Goal: Task Accomplishment & Management: Manage account settings

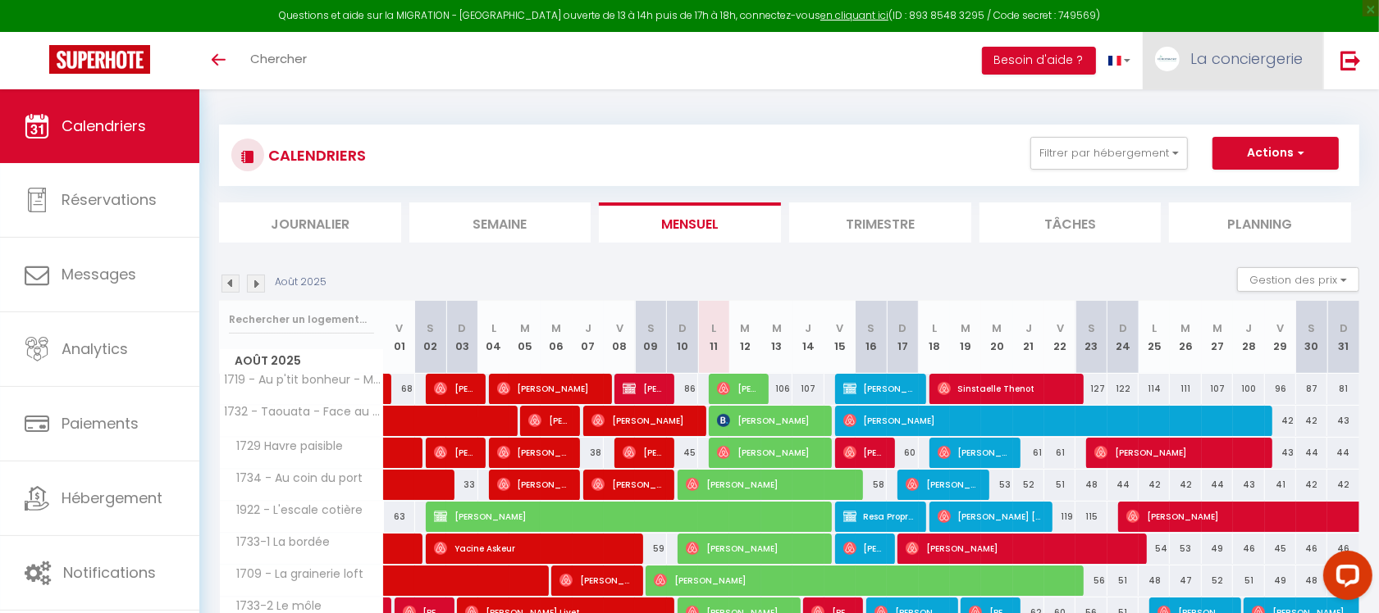
click at [1215, 67] on span "La conciergerie" at bounding box center [1246, 58] width 112 height 21
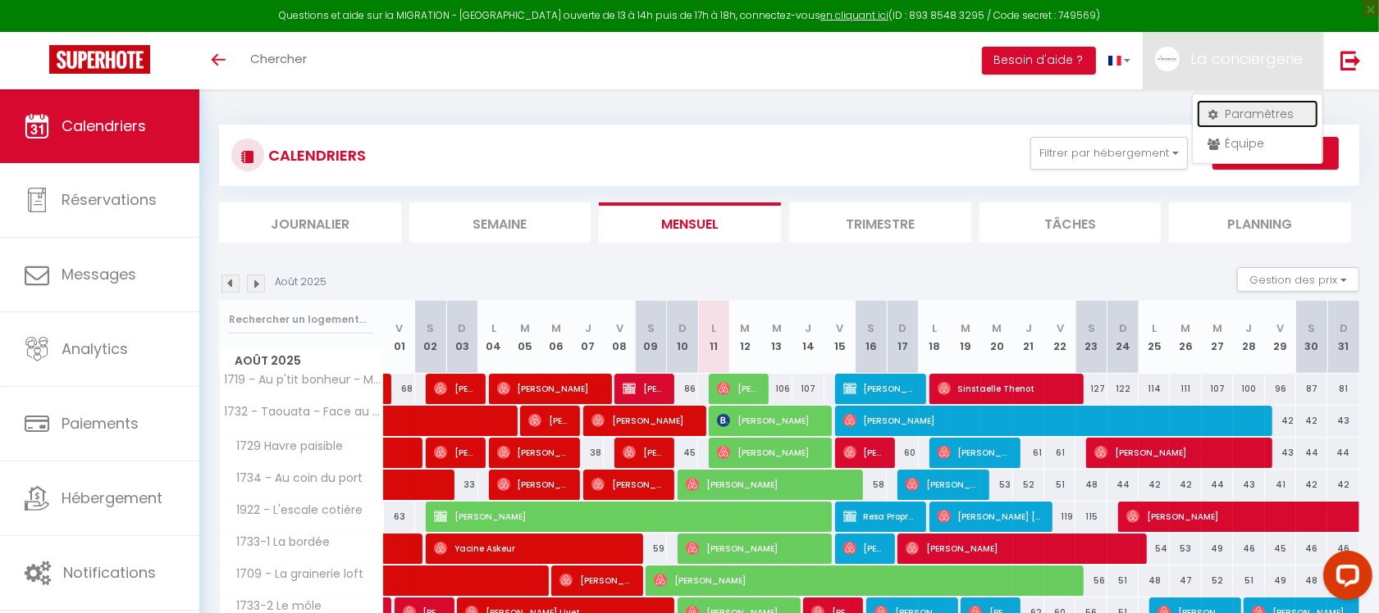
click at [1236, 112] on link "Paramètres" at bounding box center [1257, 114] width 121 height 28
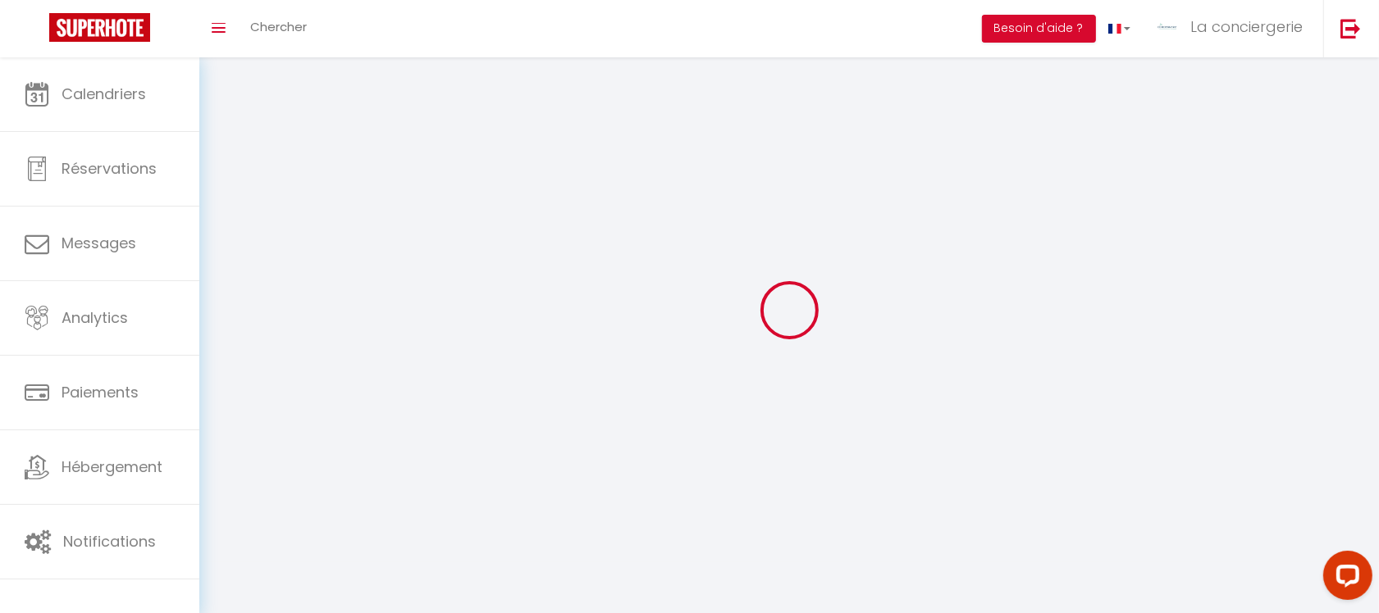
select select "28"
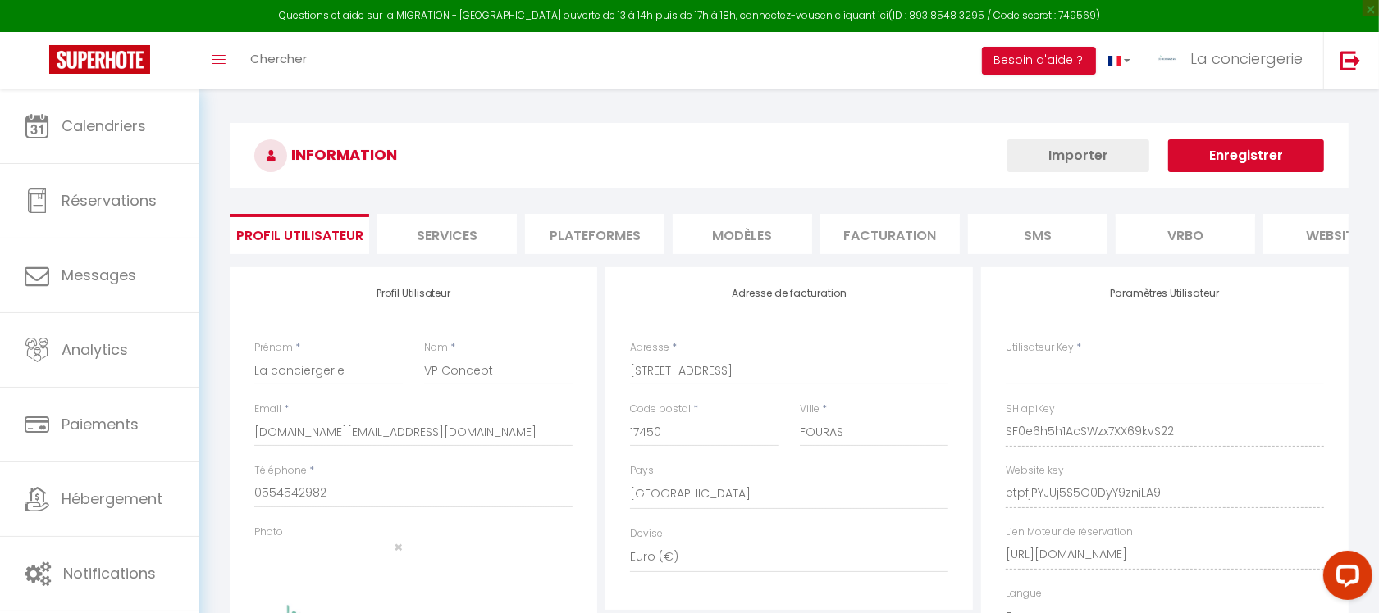
type input "SF0e6h5h1AcSWzx7XX69kvS22"
type input "etpfjPYJUj5S5O0DyY9zniLA9"
type input "[URL][DOMAIN_NAME]"
select select "fr"
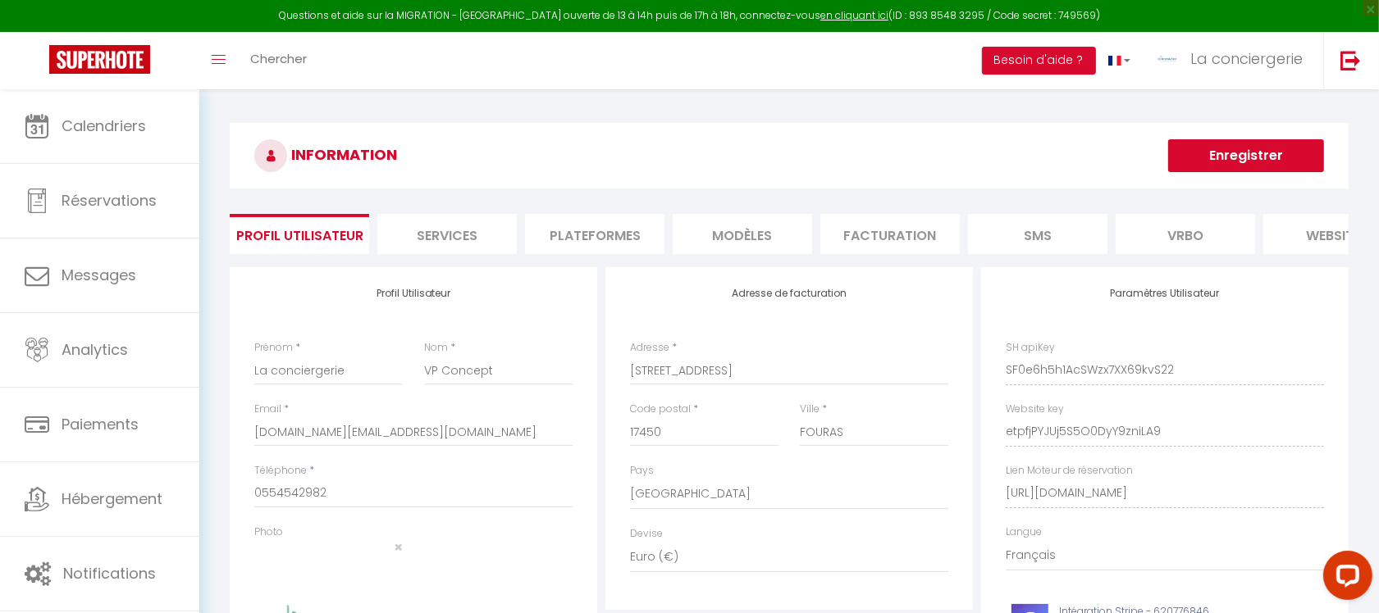
click at [588, 239] on li "Plateformes" at bounding box center [594, 234] width 139 height 40
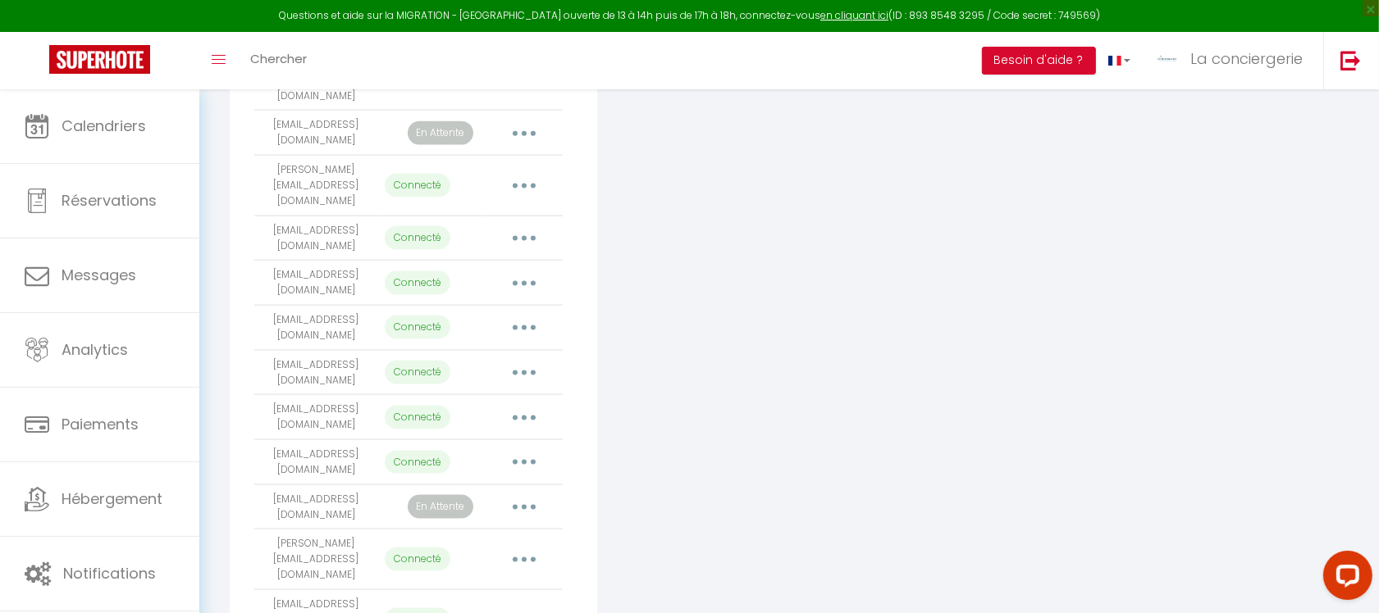
scroll to position [1934, 0]
drag, startPoint x: 259, startPoint y: 454, endPoint x: 354, endPoint y: 467, distance: 96.1
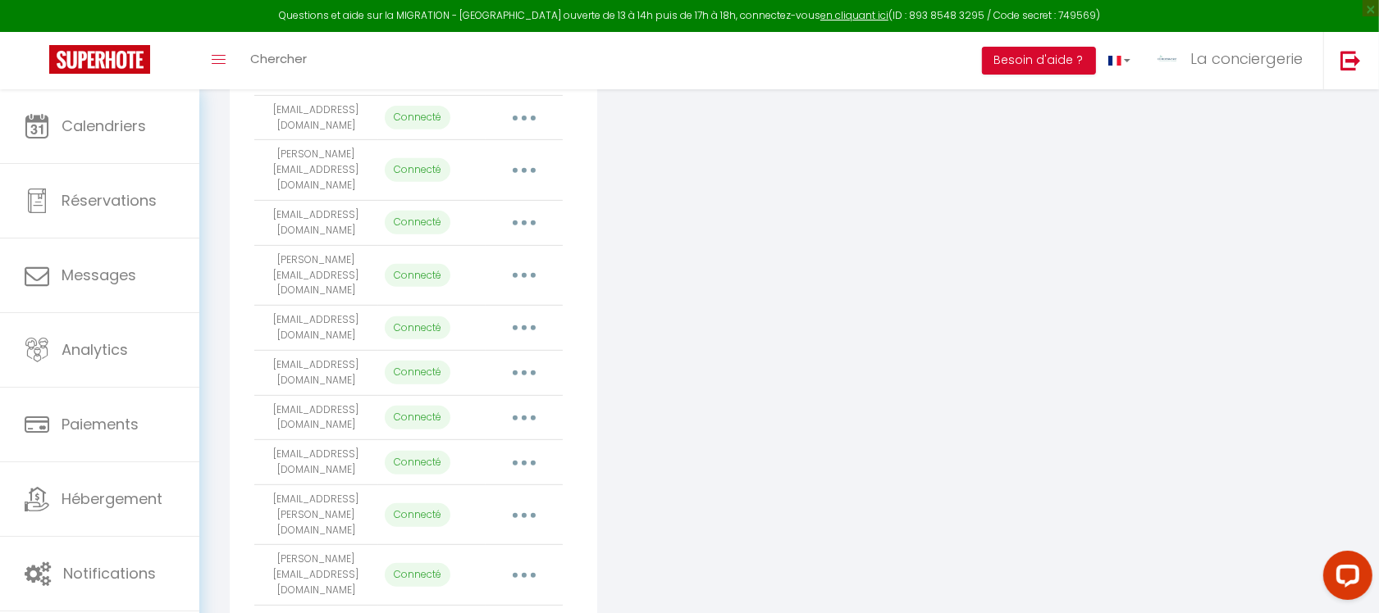
scroll to position [601, 0]
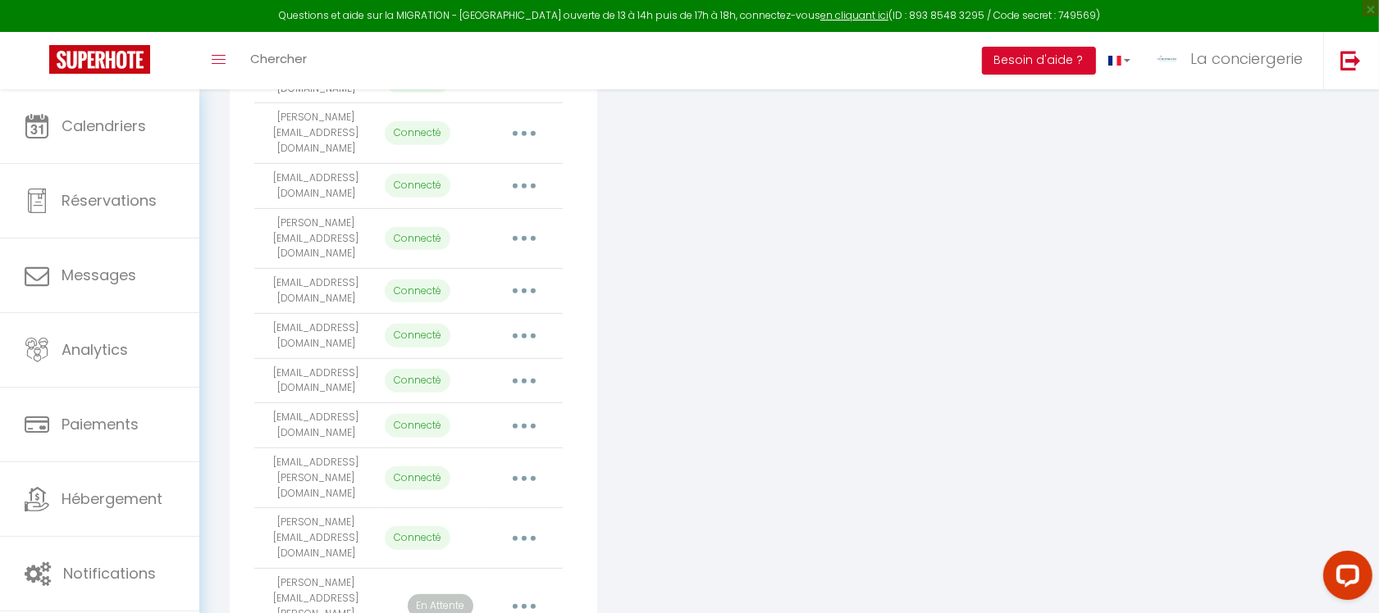
drag, startPoint x: 288, startPoint y: 477, endPoint x: 369, endPoint y: 485, distance: 81.5
click at [367, 569] on td "[PERSON_NAME][EMAIL_ADDRESS][PERSON_NAME][DOMAIN_NAME]" at bounding box center [316, 606] width 124 height 75
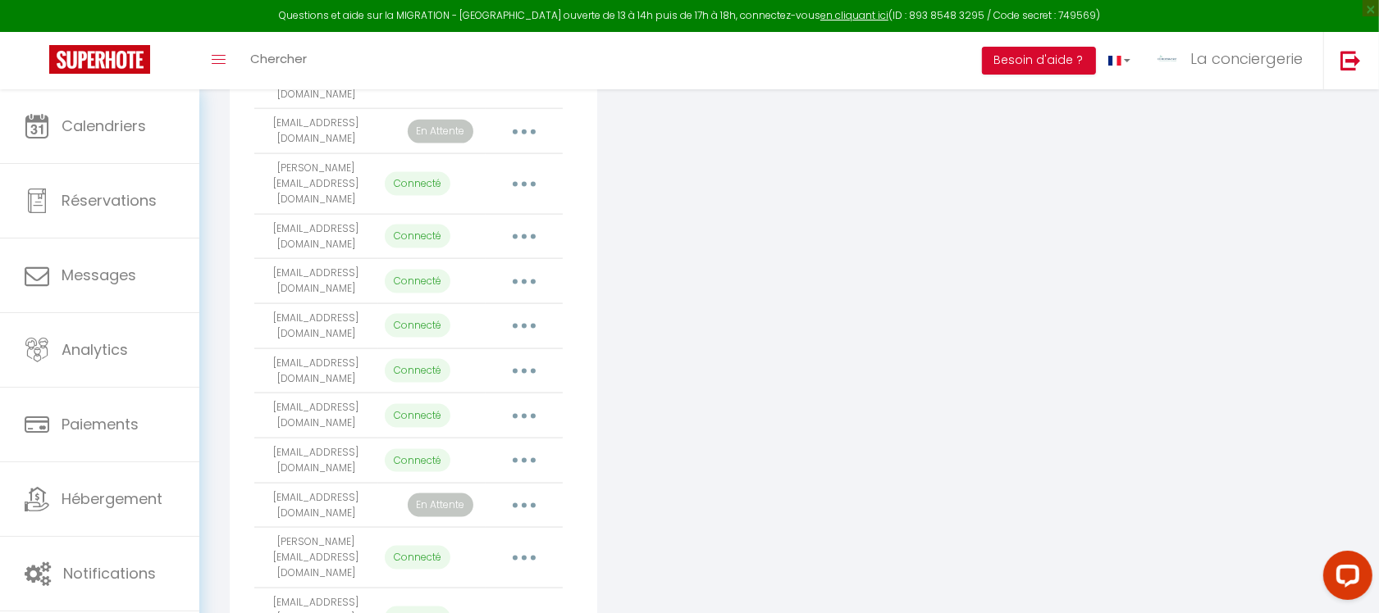
scroll to position [1934, 0]
